Goal: Information Seeking & Learning: Find specific fact

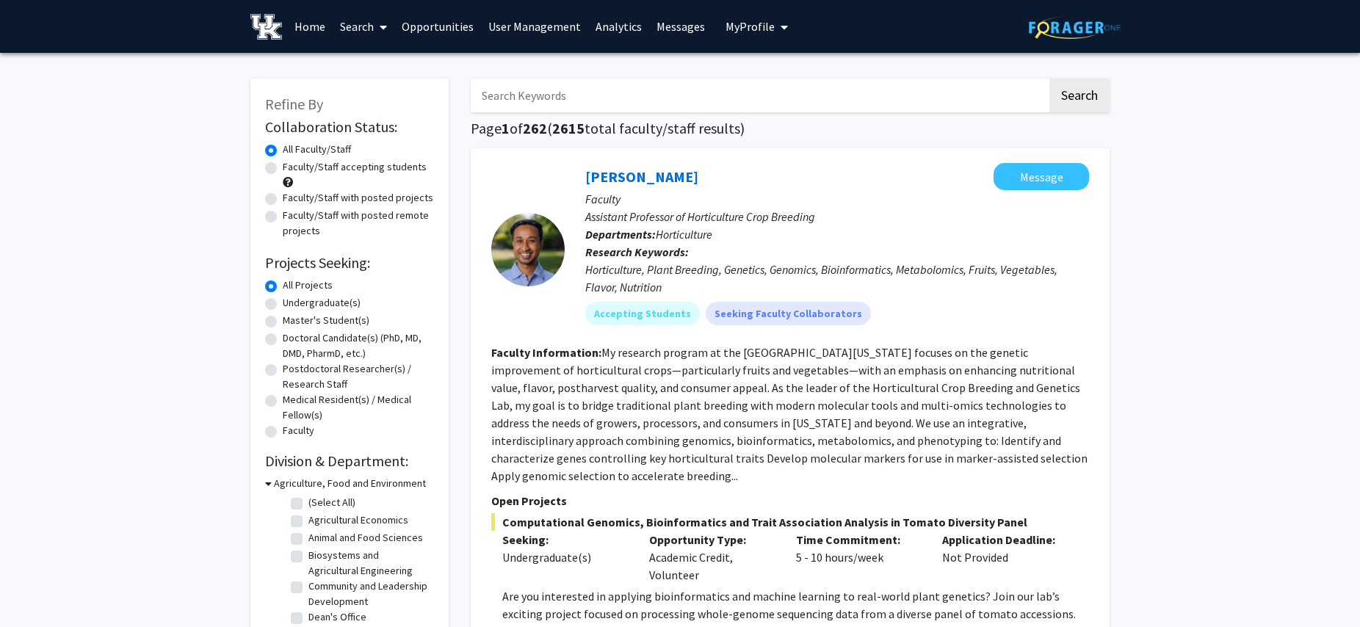
click at [381, 19] on span at bounding box center [380, 26] width 13 height 51
click at [378, 68] on span "Faculty/Staff" at bounding box center [387, 67] width 108 height 29
click at [563, 104] on input "Search Keywords" at bounding box center [759, 96] width 577 height 34
type input "game theory"
click at [1050, 79] on button "Search" at bounding box center [1080, 96] width 60 height 34
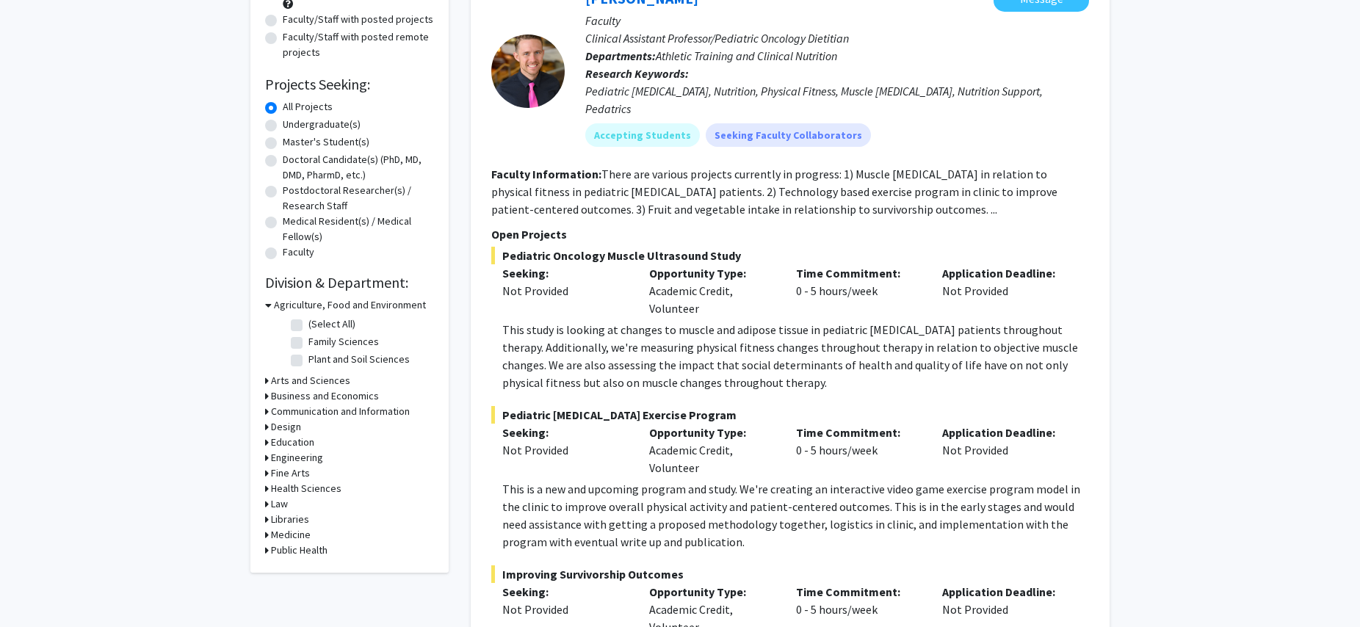
scroll to position [220, 0]
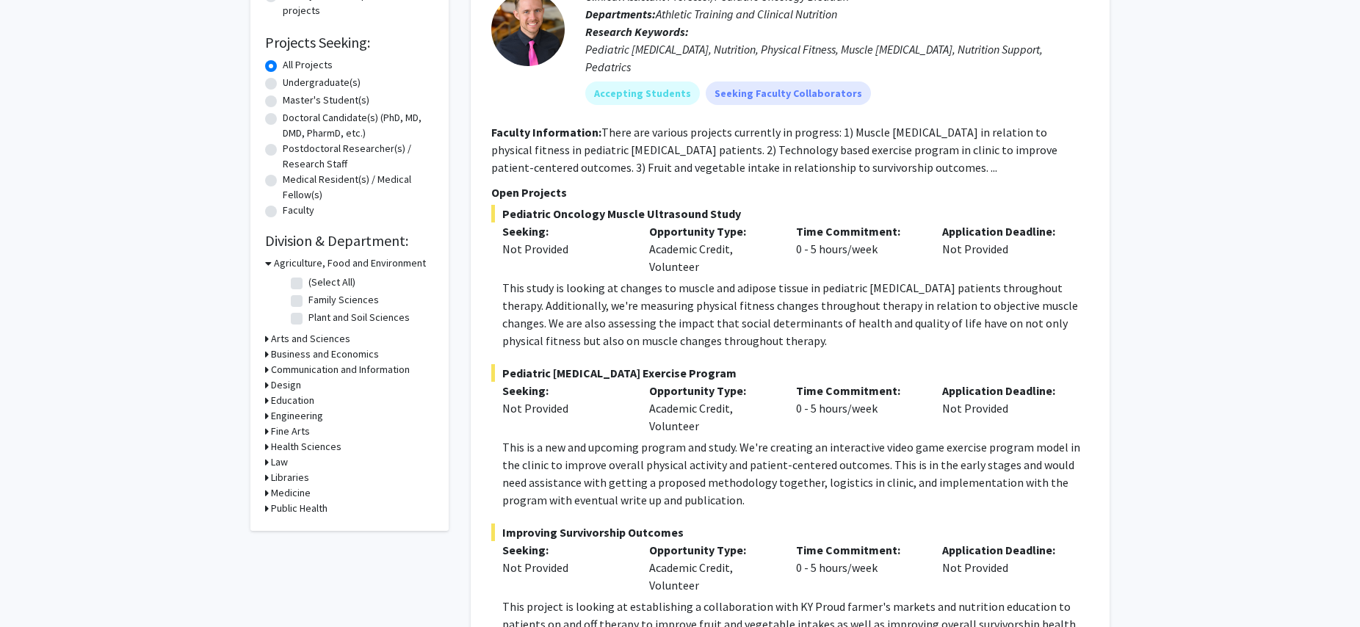
click at [265, 339] on icon at bounding box center [267, 338] width 4 height 15
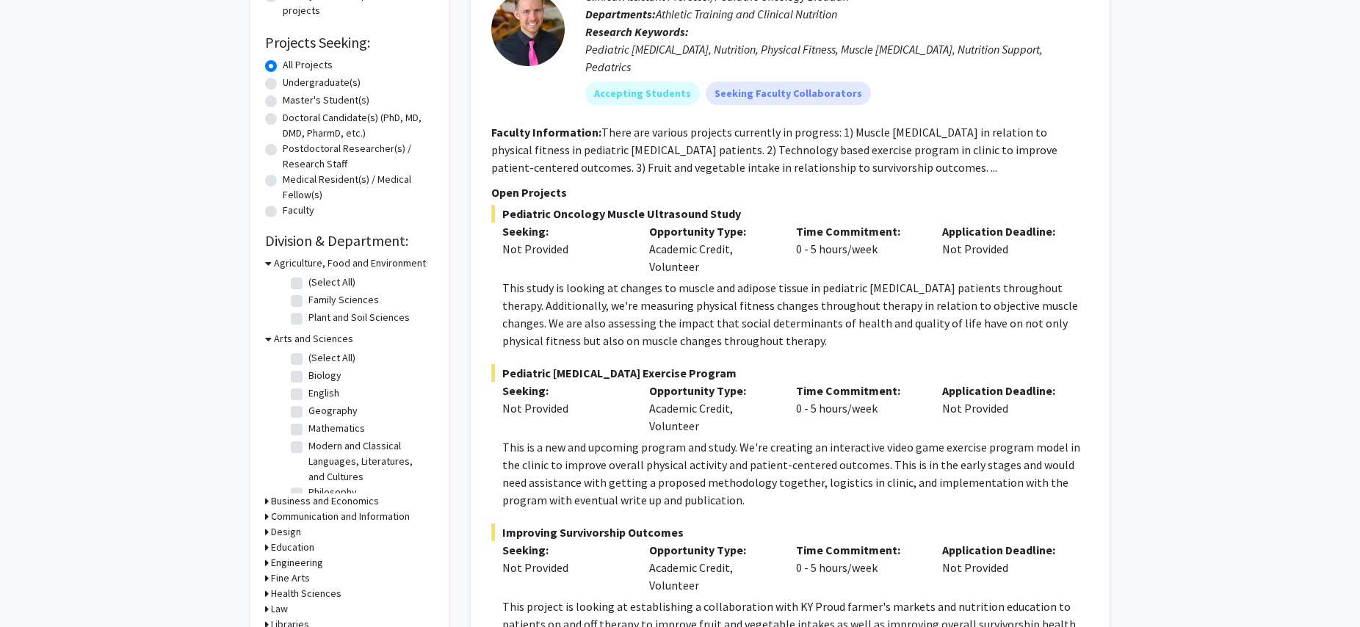
click at [267, 262] on icon at bounding box center [268, 263] width 7 height 15
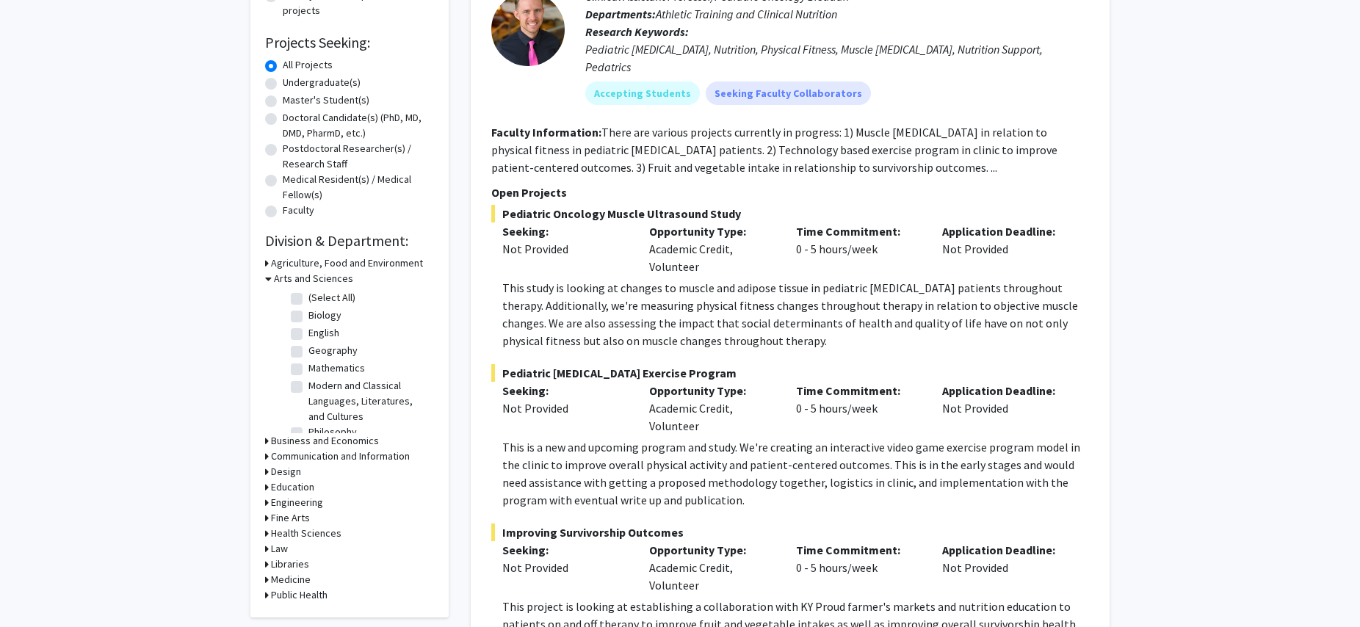
click at [292, 369] on div "Arts and Sciences (Select All) (Select All) Biology Biology English English Geo…" at bounding box center [349, 352] width 169 height 162
click at [308, 370] on label "Mathematics" at bounding box center [336, 368] width 57 height 15
click at [308, 370] on input "Mathematics" at bounding box center [313, 366] width 10 height 10
checkbox input "true"
